Goal: Task Accomplishment & Management: Complete application form

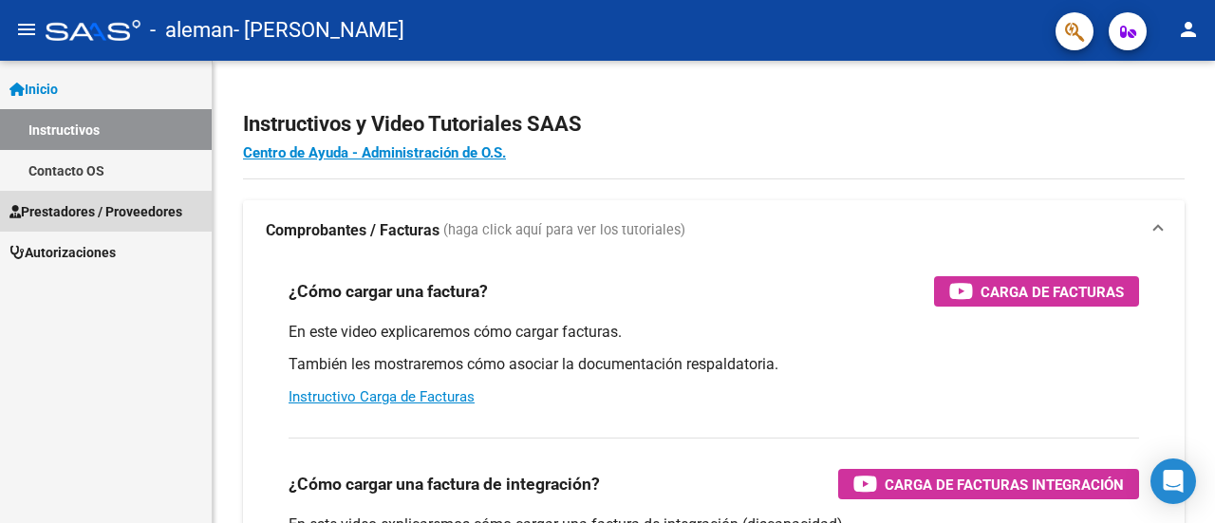
click at [129, 205] on span "Prestadores / Proveedores" at bounding box center [95, 211] width 173 height 21
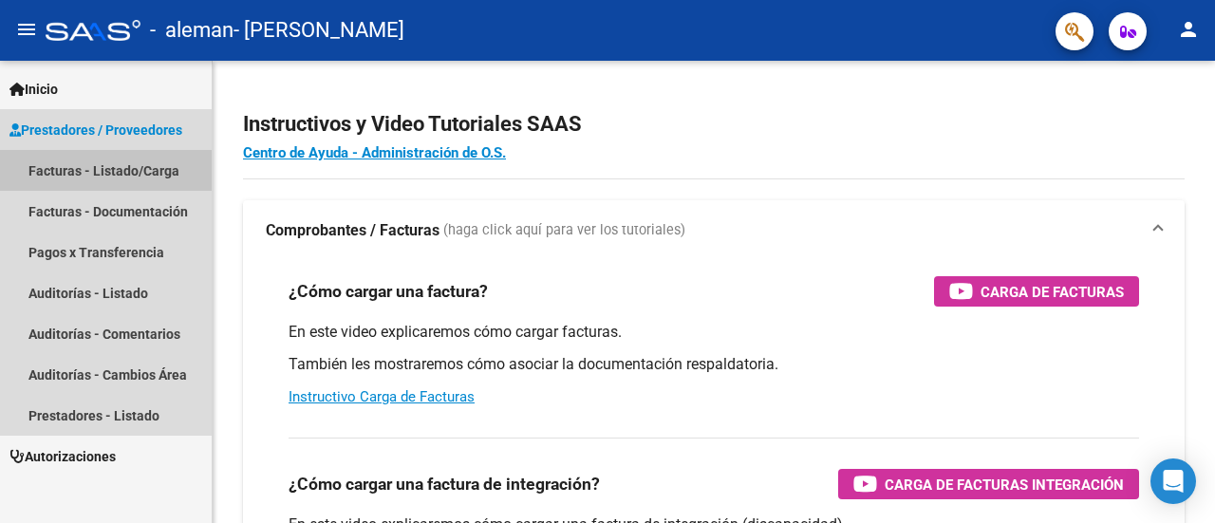
click at [123, 170] on link "Facturas - Listado/Carga" at bounding box center [106, 170] width 212 height 41
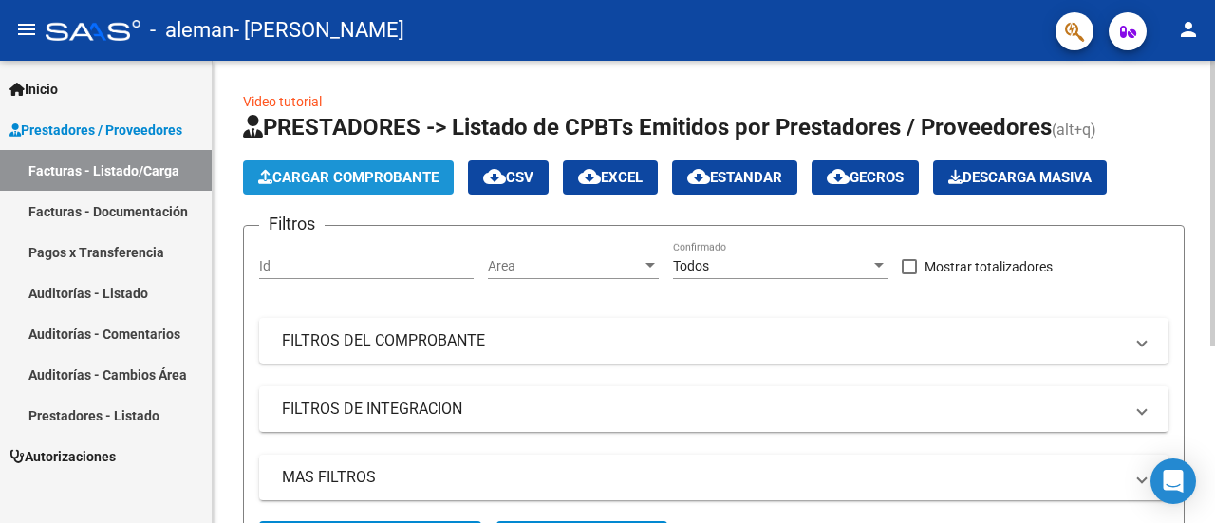
click at [429, 168] on button "Cargar Comprobante" at bounding box center [348, 177] width 211 height 34
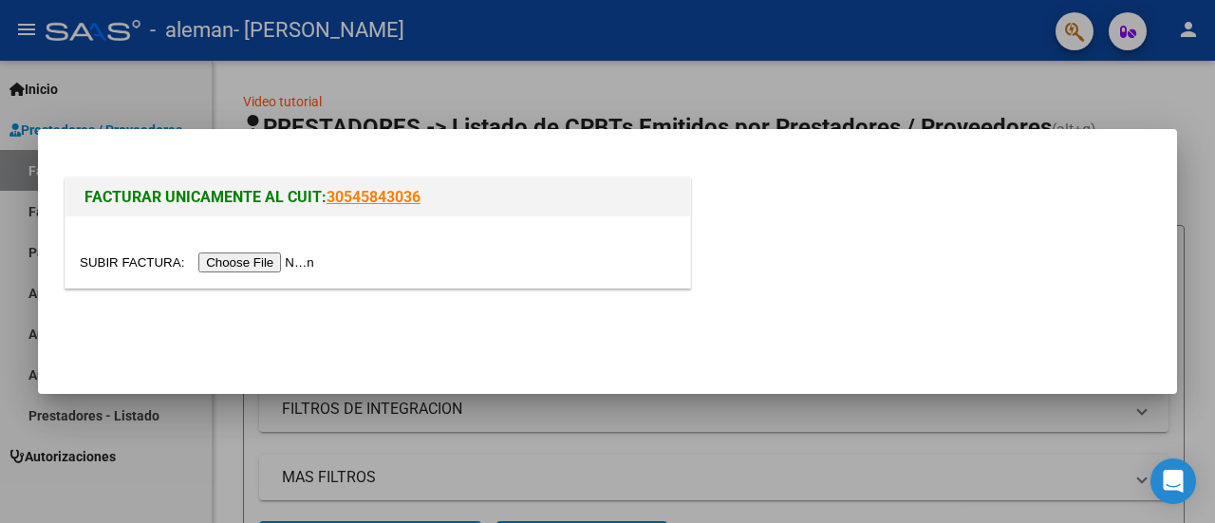
click at [300, 256] on input "file" at bounding box center [200, 263] width 240 height 20
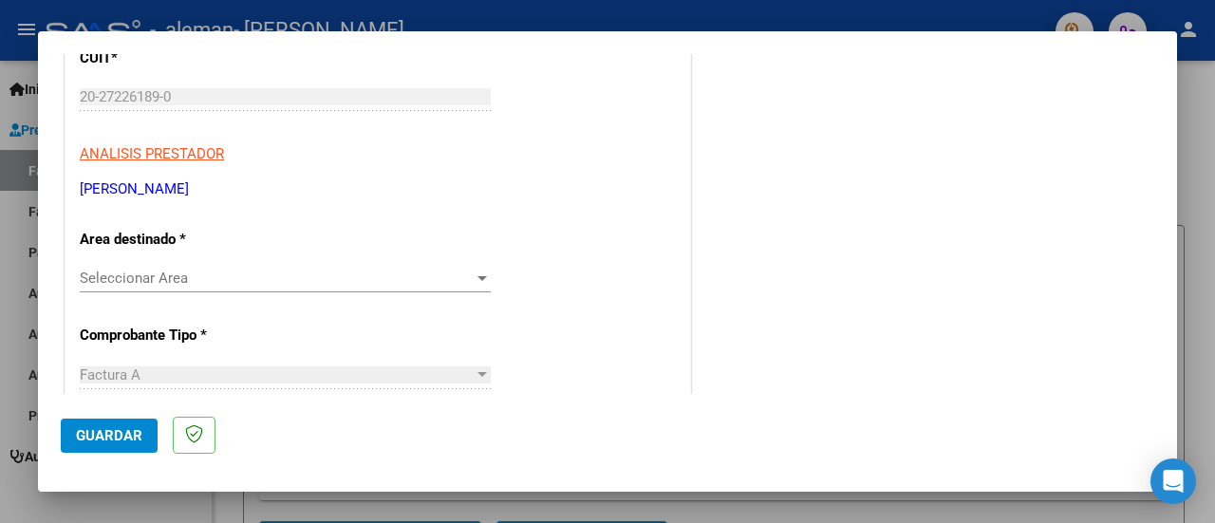
scroll to position [285, 0]
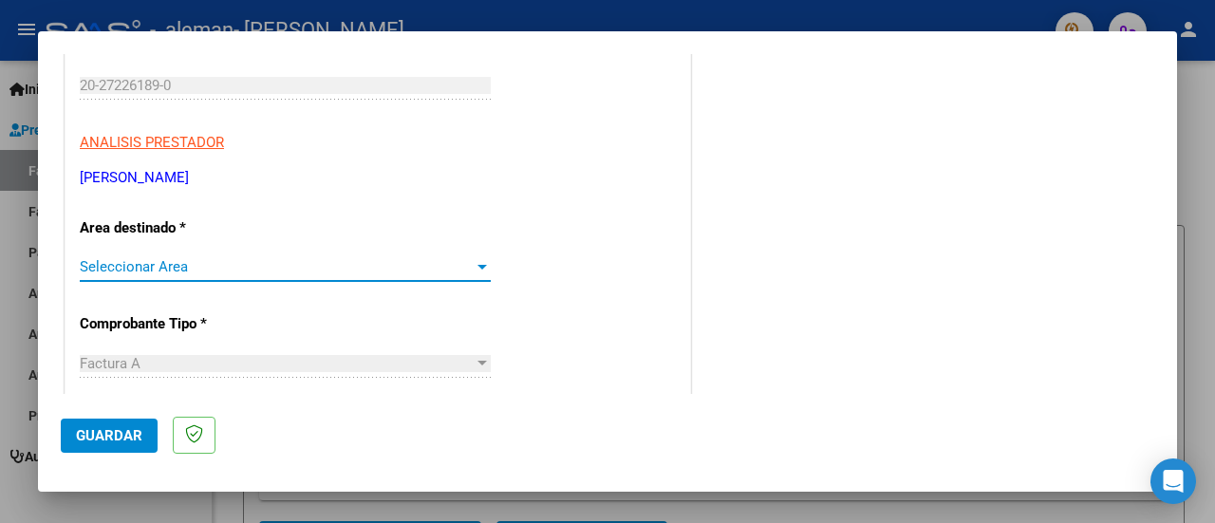
click at [301, 264] on span "Seleccionar Area" at bounding box center [277, 266] width 394 height 17
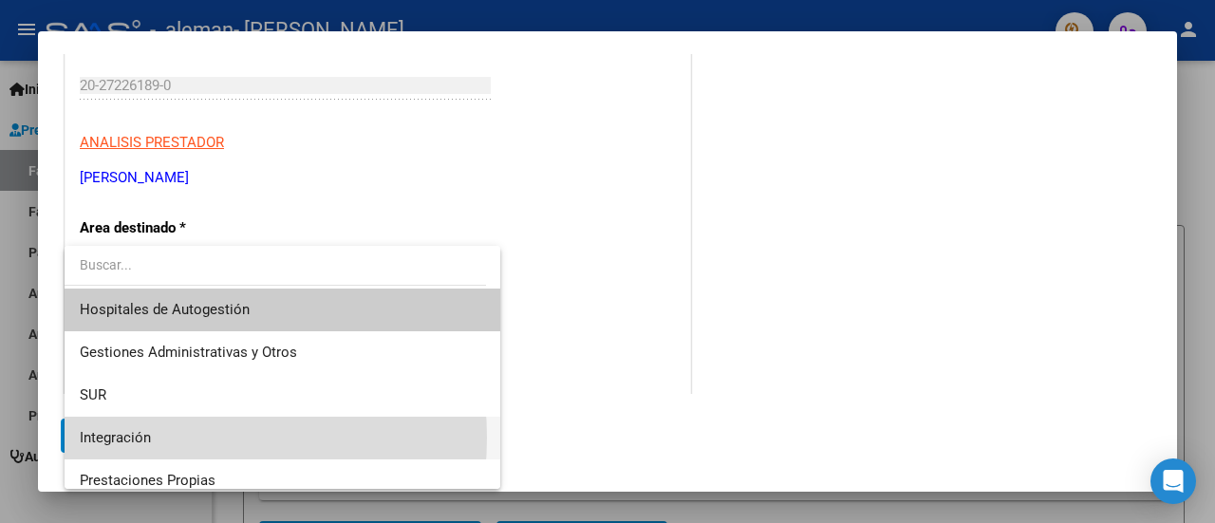
click at [156, 438] on span "Integración" at bounding box center [282, 438] width 405 height 43
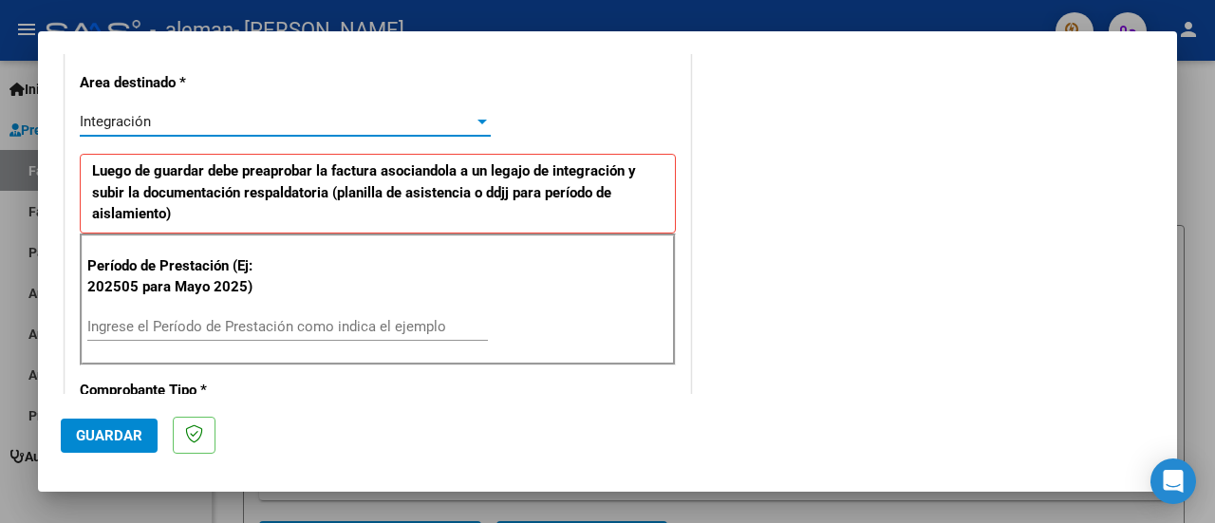
scroll to position [475, 0]
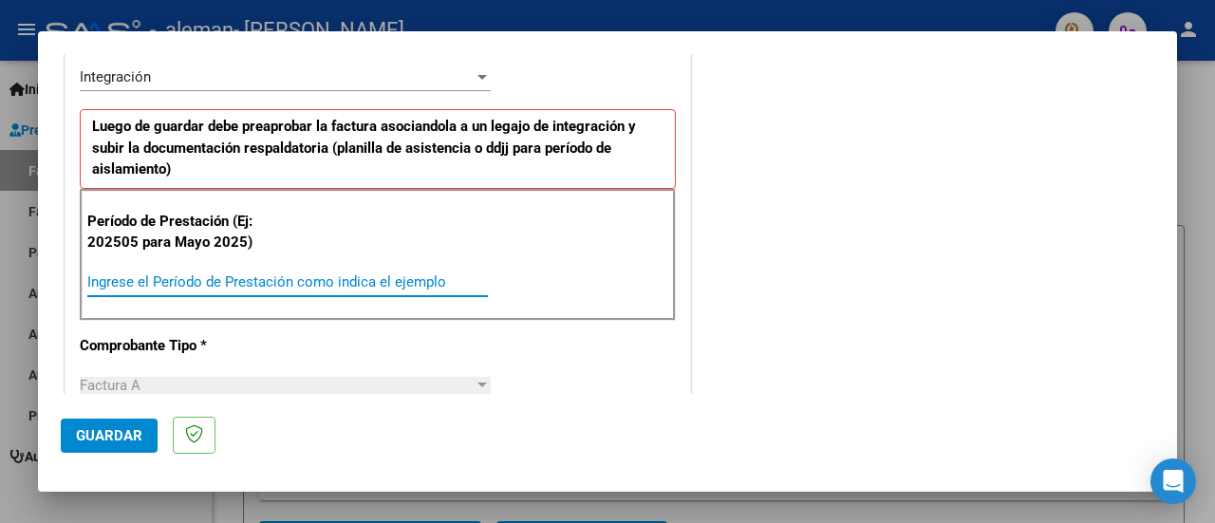
click at [286, 277] on input "Ingrese el Período de Prestación como indica el ejemplo" at bounding box center [287, 281] width 401 height 17
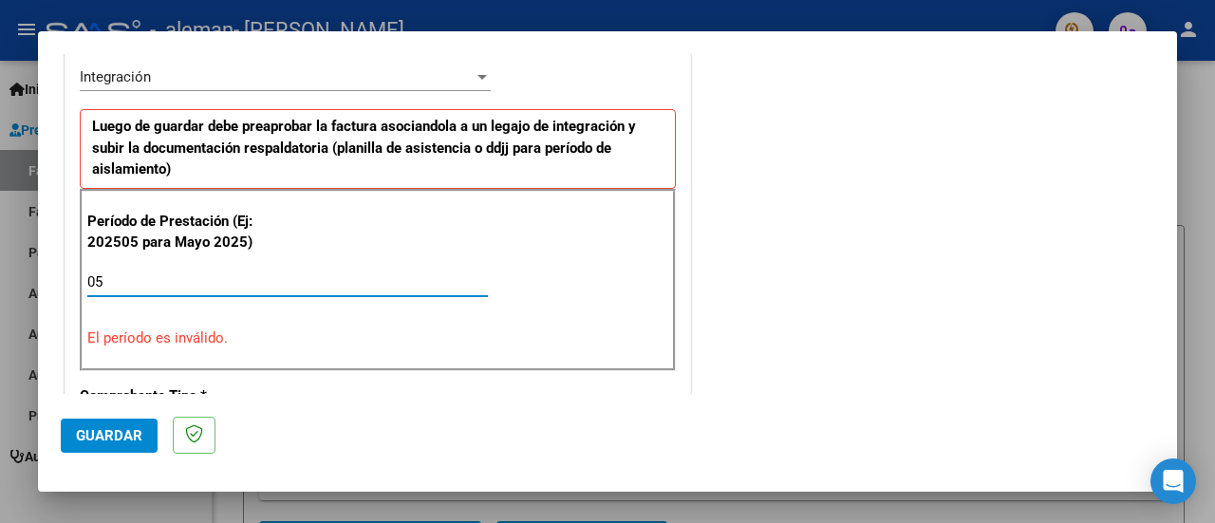
type input "0"
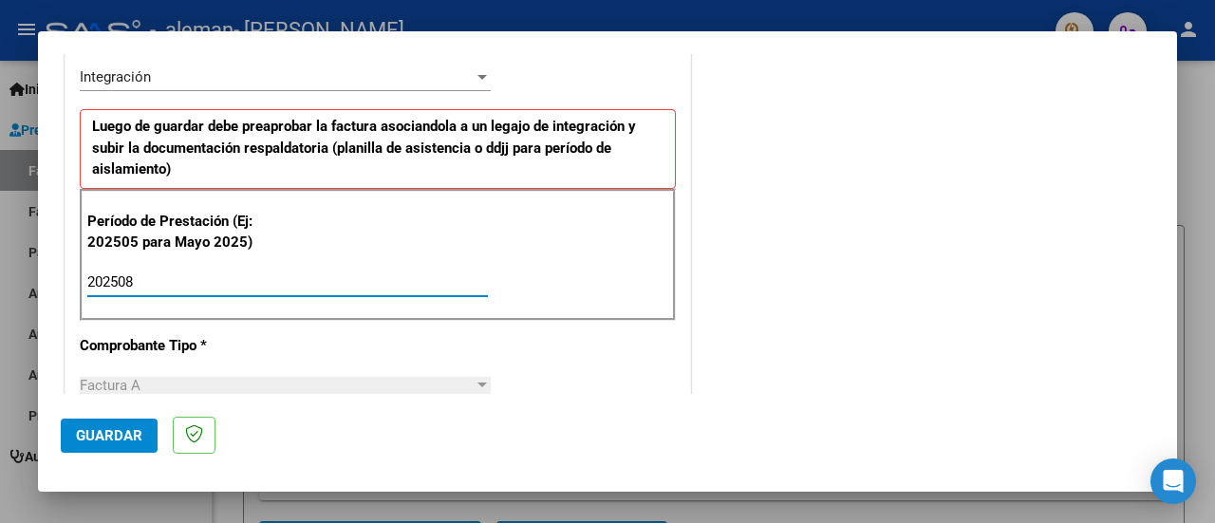
type input "202508"
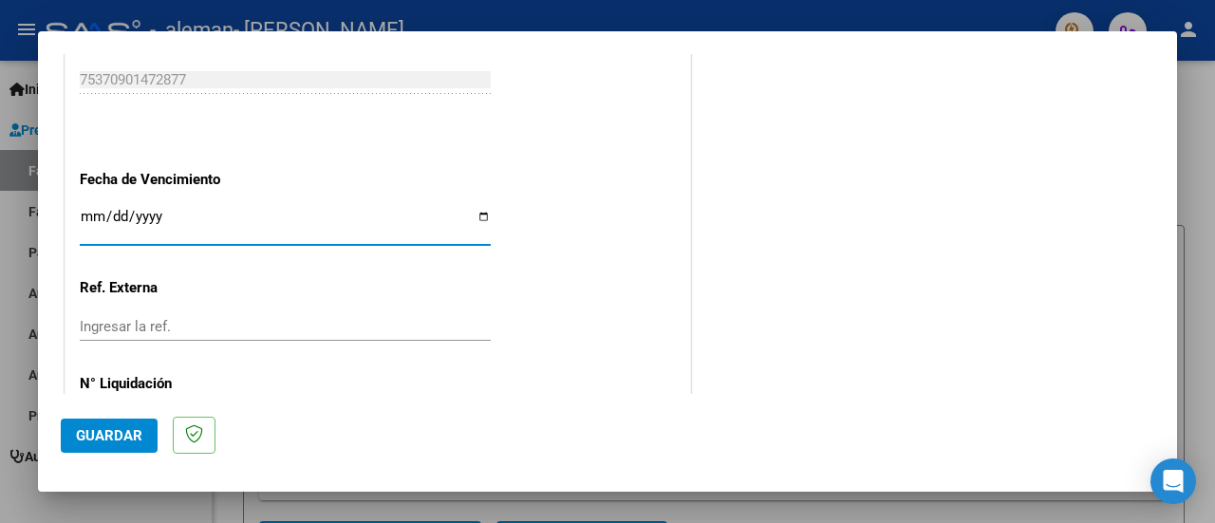
click at [482, 215] on input "Ingresar la fecha" at bounding box center [285, 224] width 411 height 30
type input "[DATE]"
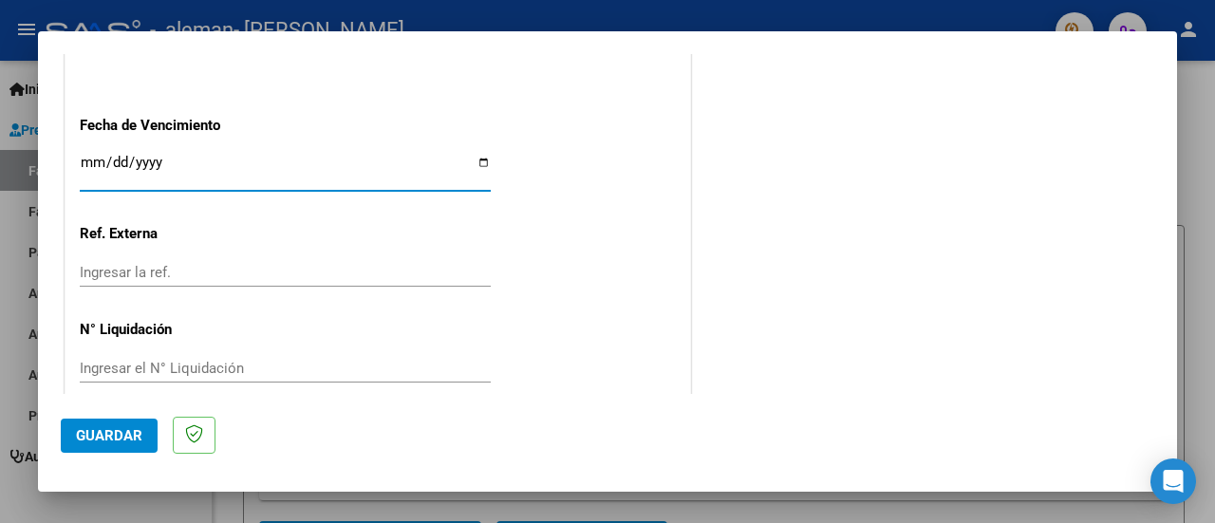
scroll to position [1374, 0]
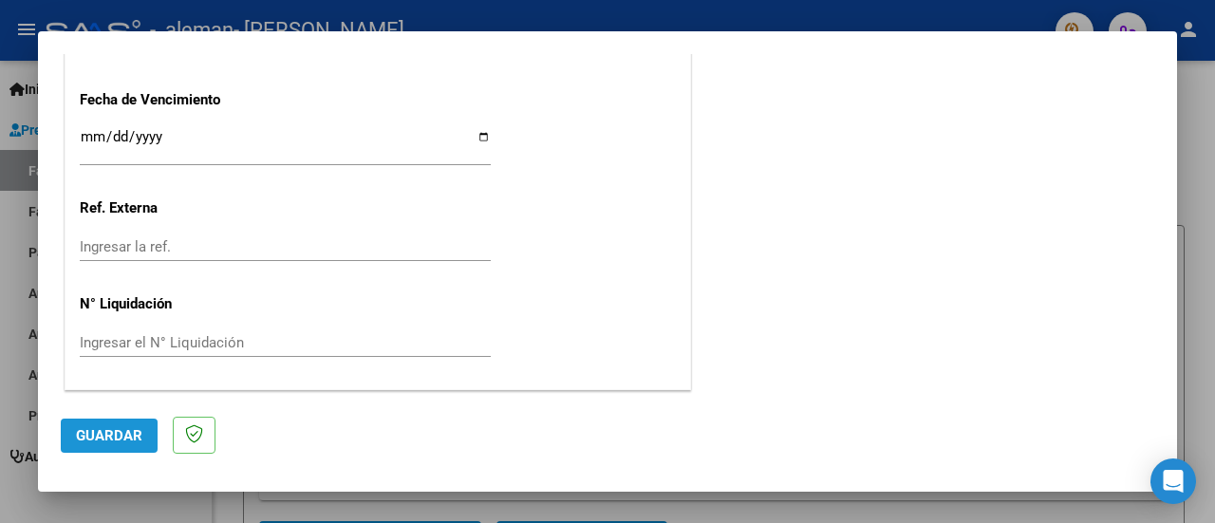
click at [101, 441] on span "Guardar" at bounding box center [109, 435] width 66 height 17
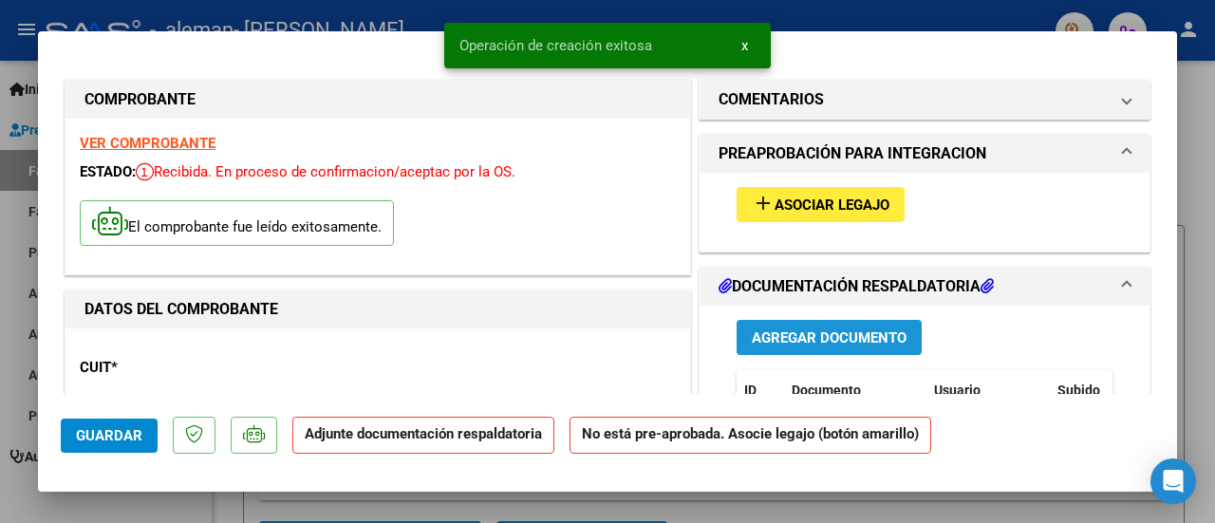
click at [827, 326] on button "Agregar Documento" at bounding box center [829, 337] width 185 height 35
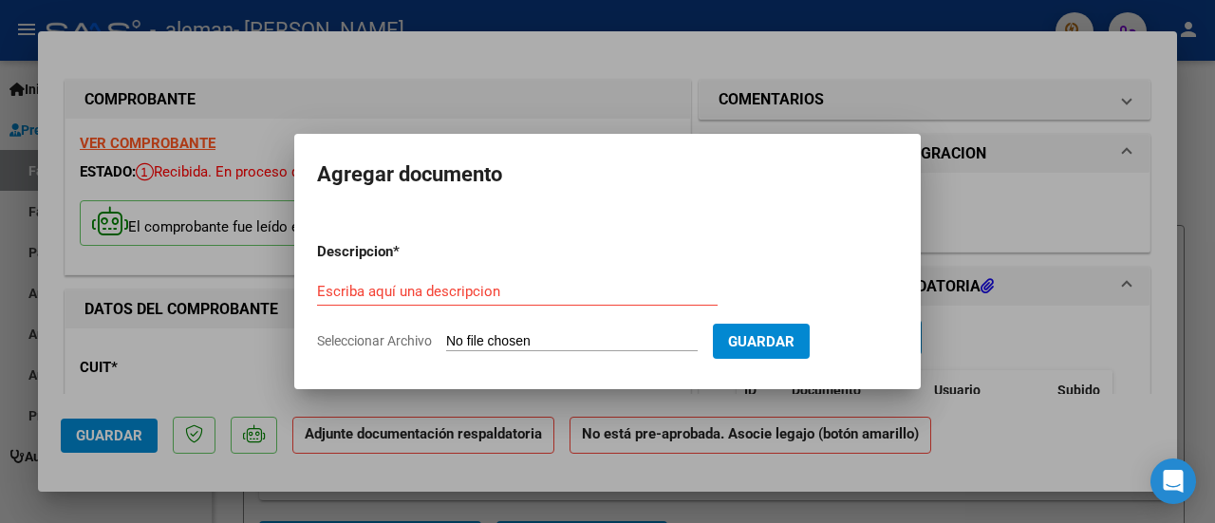
click at [493, 277] on div "Escriba aquí una descripcion" at bounding box center [517, 291] width 401 height 28
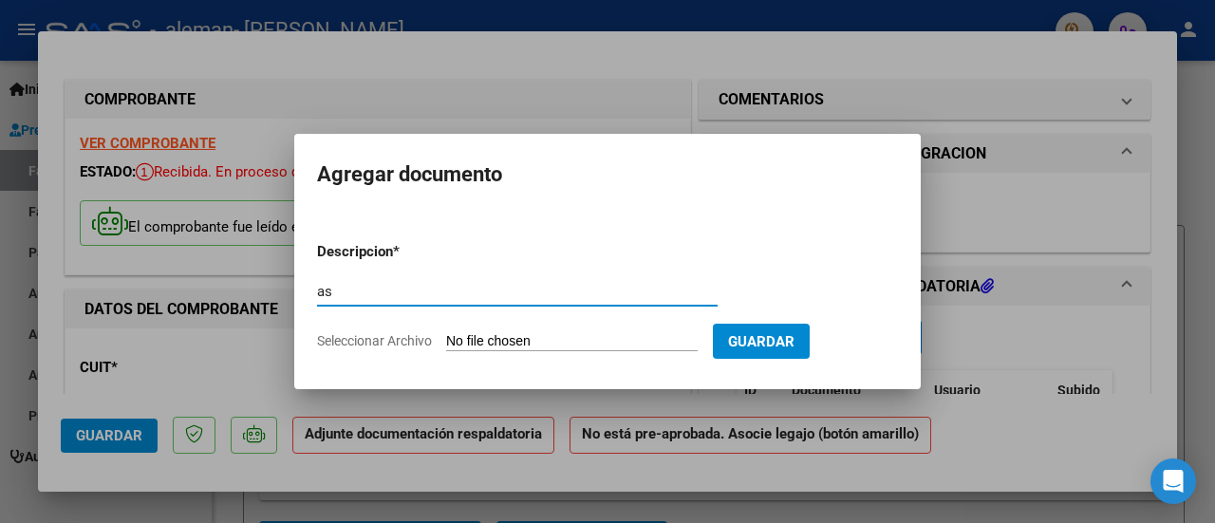
type input "a"
type input "planilla asistencia"
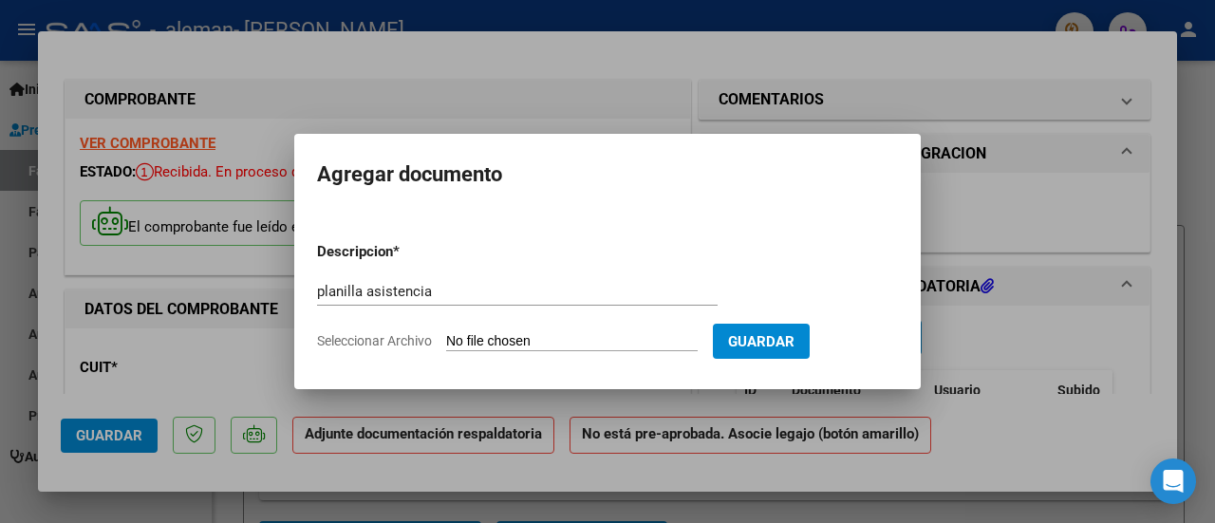
click at [631, 333] on input "Seleccionar Archivo" at bounding box center [572, 342] width 252 height 18
type input "C:\fakepath\Cata asist [DATE].pdf"
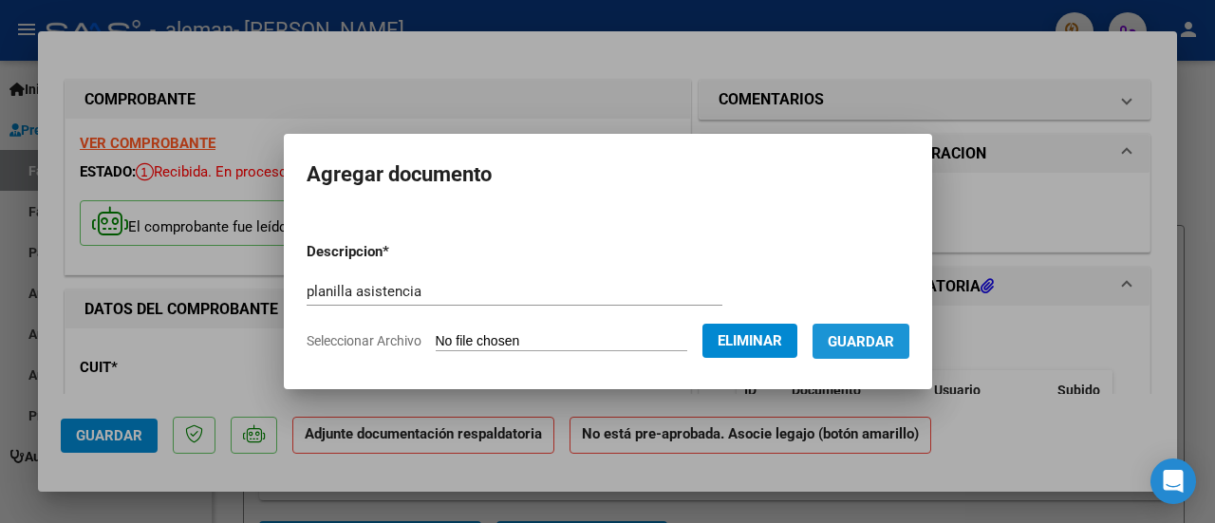
click at [888, 337] on span "Guardar" at bounding box center [861, 341] width 66 height 17
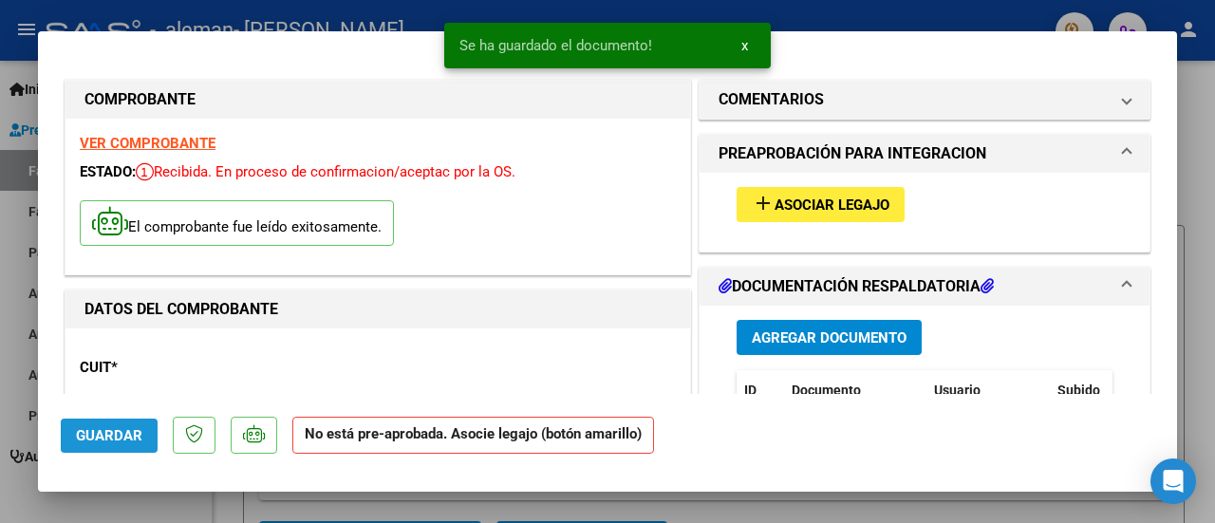
click at [113, 432] on span "Guardar" at bounding box center [109, 435] width 66 height 17
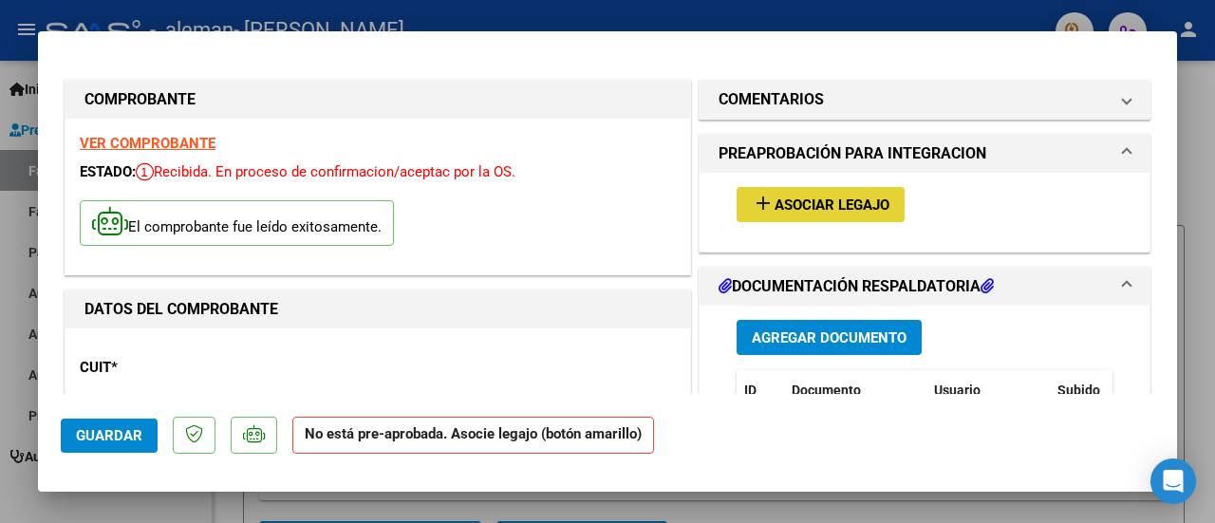
click at [831, 209] on span "Asociar Legajo" at bounding box center [832, 205] width 115 height 17
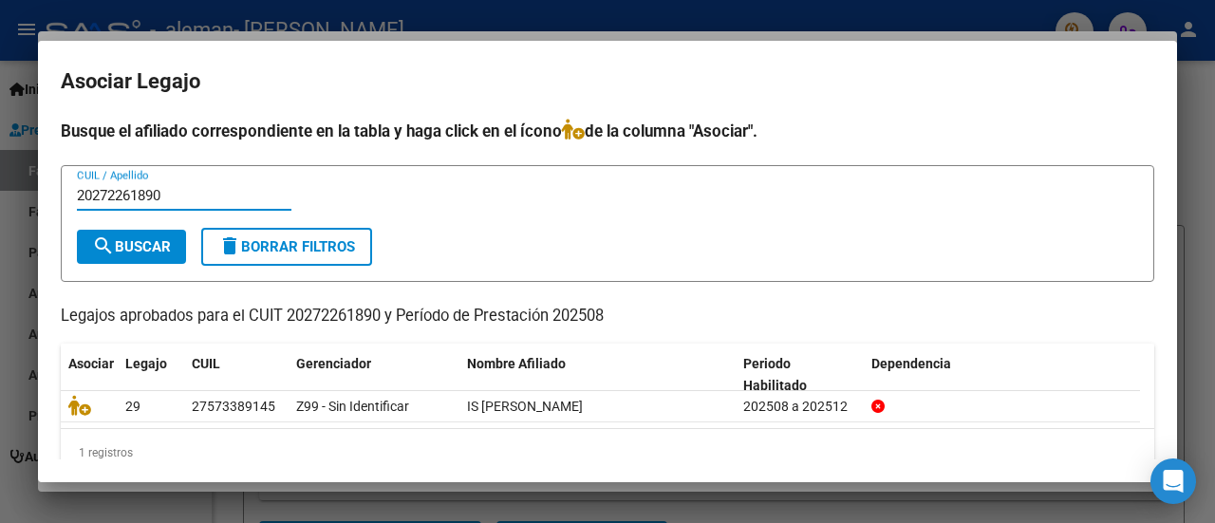
type input "20272261890"
click at [177, 242] on button "search Buscar" at bounding box center [131, 247] width 109 height 34
